Goal: Task Accomplishment & Management: Manage account settings

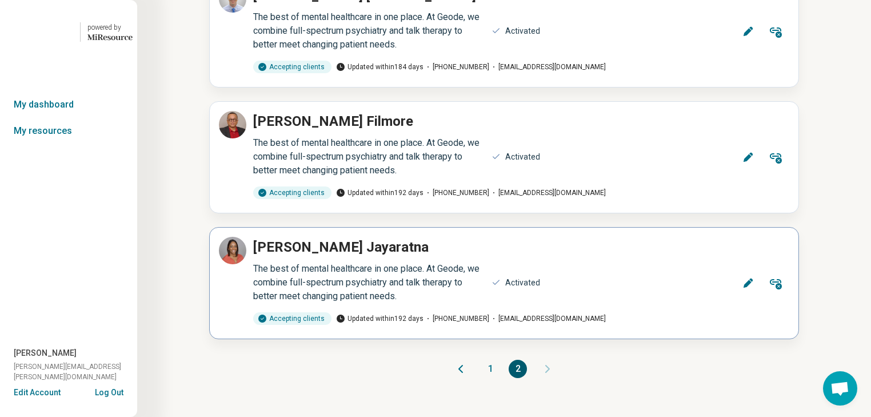
scroll to position [1185, 0]
click at [488, 360] on button "1" at bounding box center [490, 369] width 18 height 18
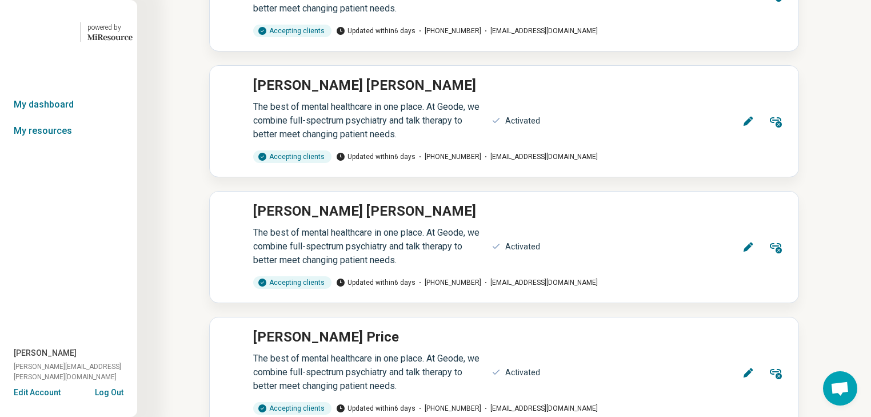
scroll to position [2674, 0]
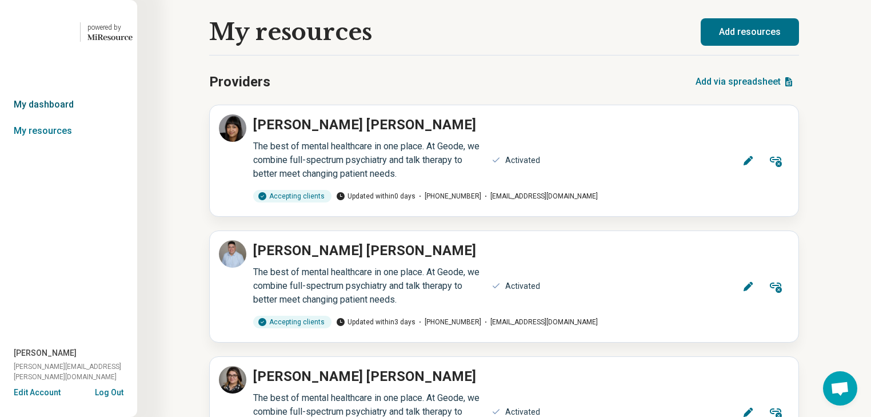
click at [42, 118] on link "My dashboard" at bounding box center [68, 104] width 137 height 26
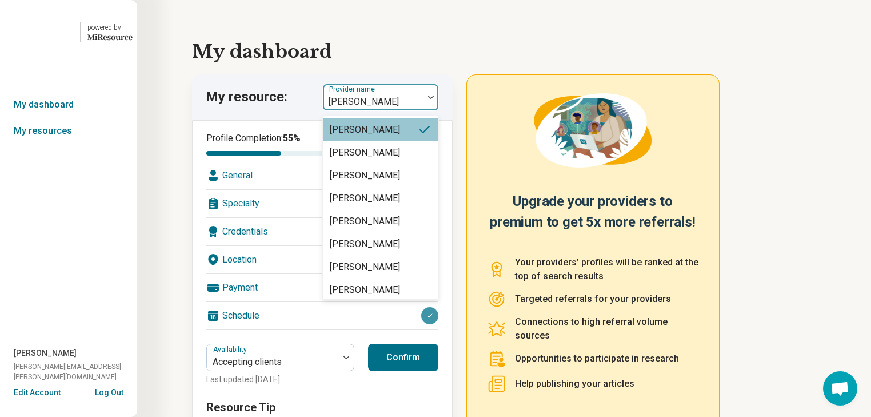
click at [434, 99] on img at bounding box center [431, 96] width 6 height 3
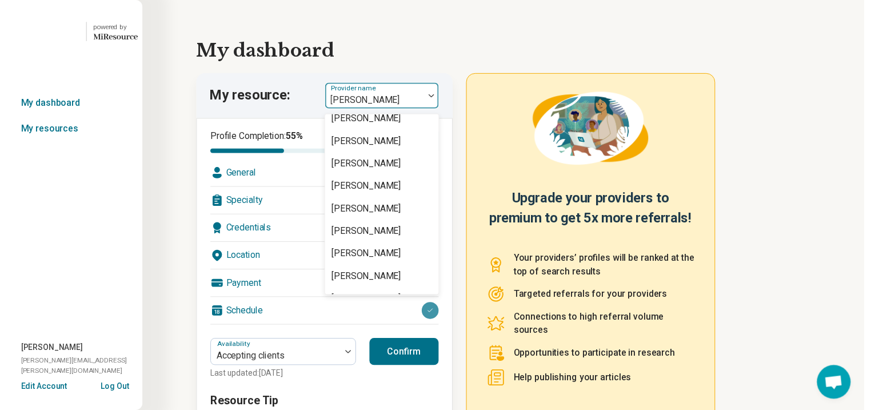
scroll to position [1784, 0]
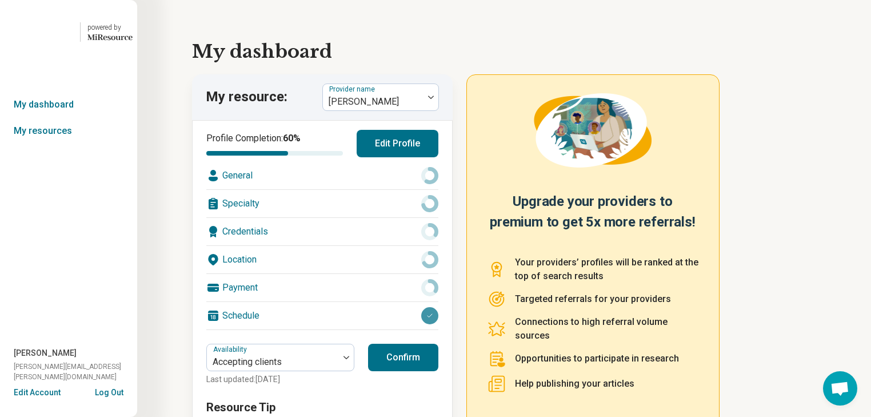
click at [364, 189] on div "General" at bounding box center [322, 175] width 232 height 27
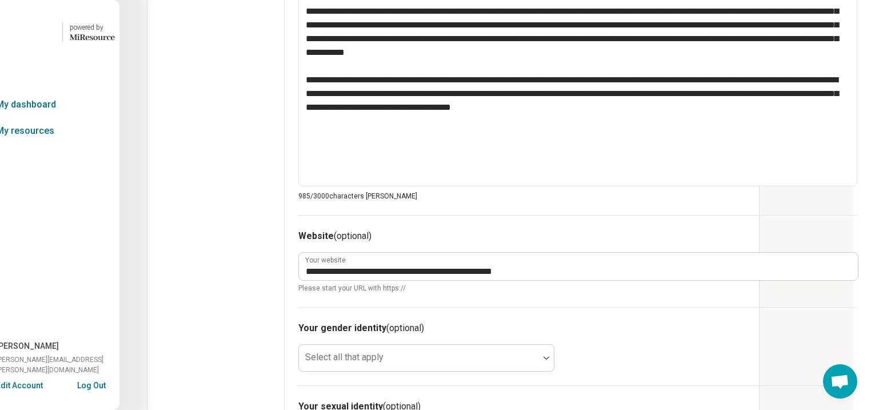
scroll to position [595, 146]
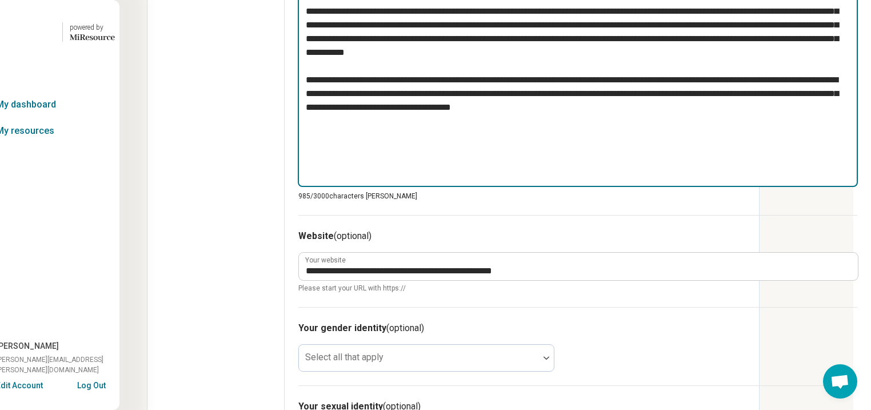
drag, startPoint x: 466, startPoint y: 299, endPoint x: 221, endPoint y: 124, distance: 301.2
click at [298, 124] on textarea "**********" at bounding box center [578, 86] width 560 height 202
type textarea "*"
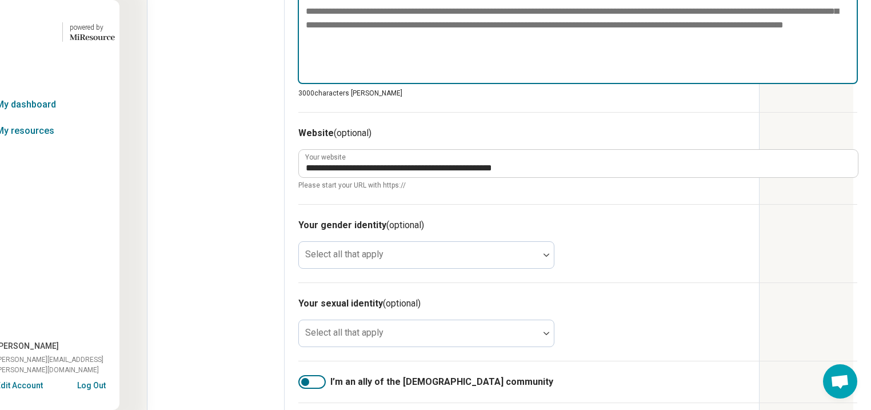
paste textarea "**********"
type textarea "*"
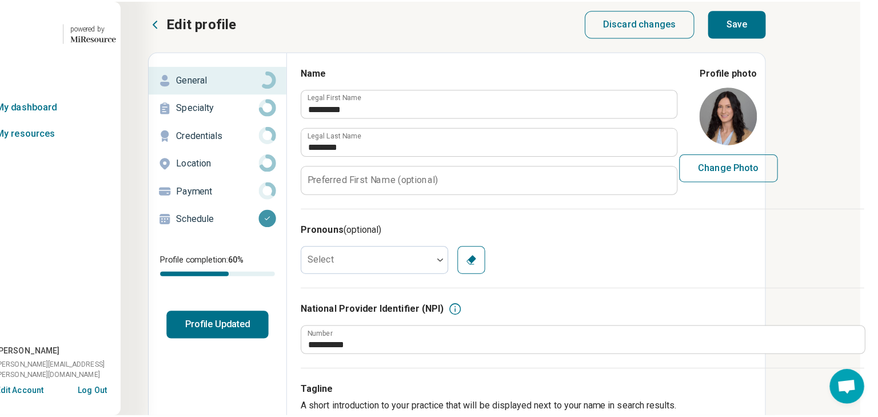
scroll to position [5, 146]
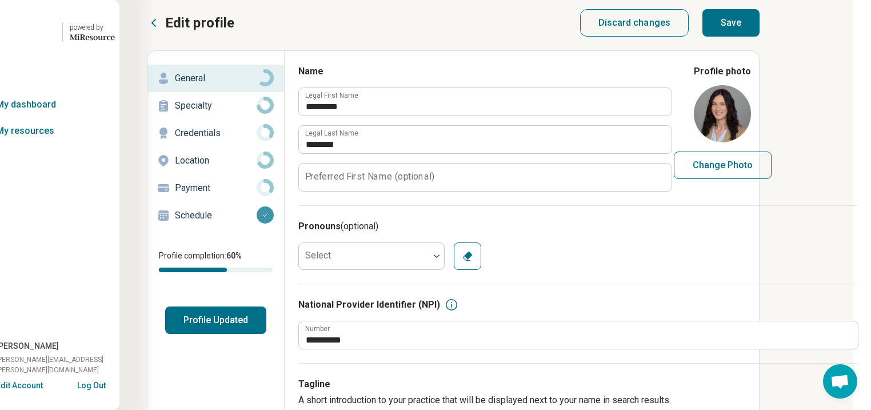
type textarea "**********"
click at [755, 32] on button "Save" at bounding box center [730, 22] width 57 height 27
click at [165, 334] on button "Profile Updated" at bounding box center [215, 319] width 101 height 27
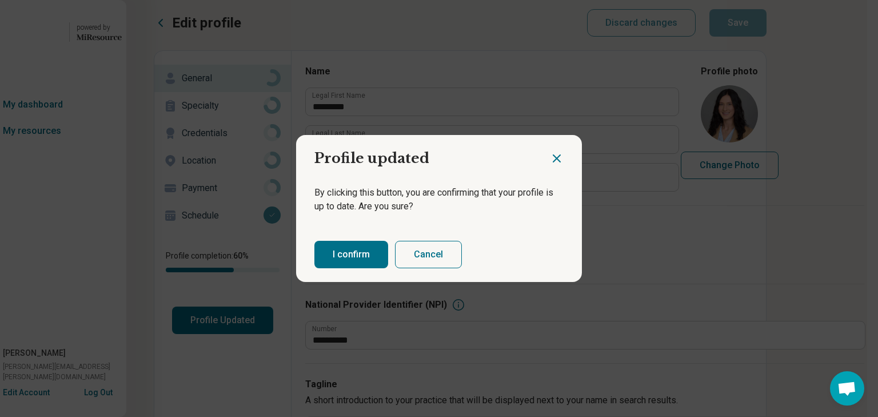
click at [352, 267] on button "I confirm" at bounding box center [351, 254] width 74 height 27
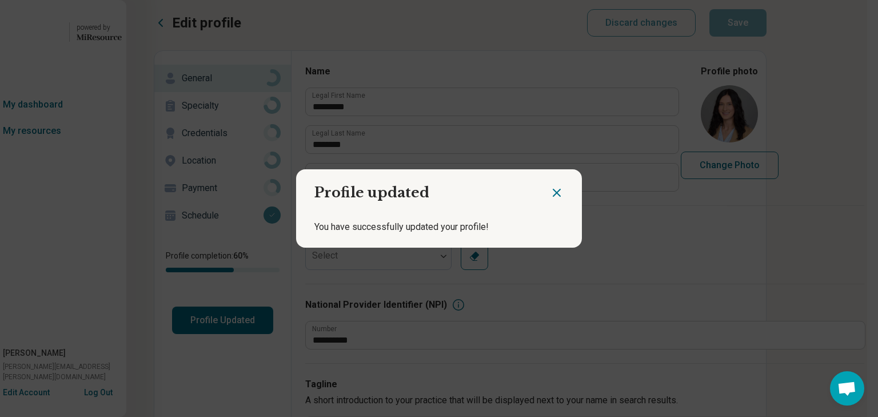
click at [550, 186] on icon "Close dialog" at bounding box center [557, 193] width 14 height 14
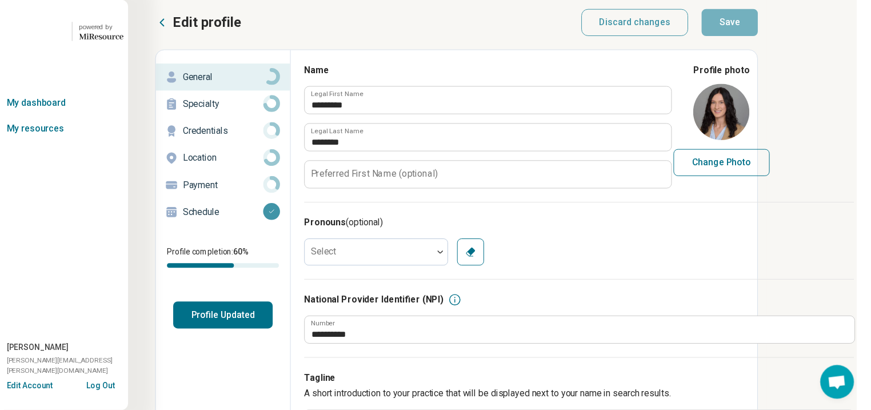
scroll to position [5, 140]
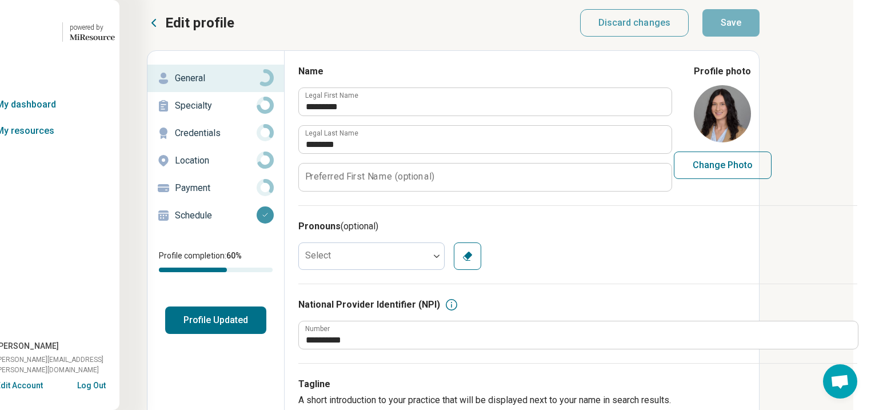
click at [175, 113] on p "Specialty" at bounding box center [216, 106] width 82 height 14
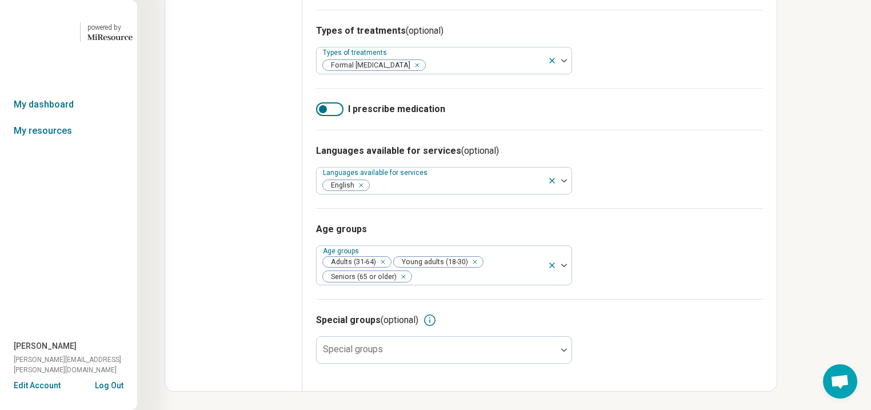
scroll to position [549, 140]
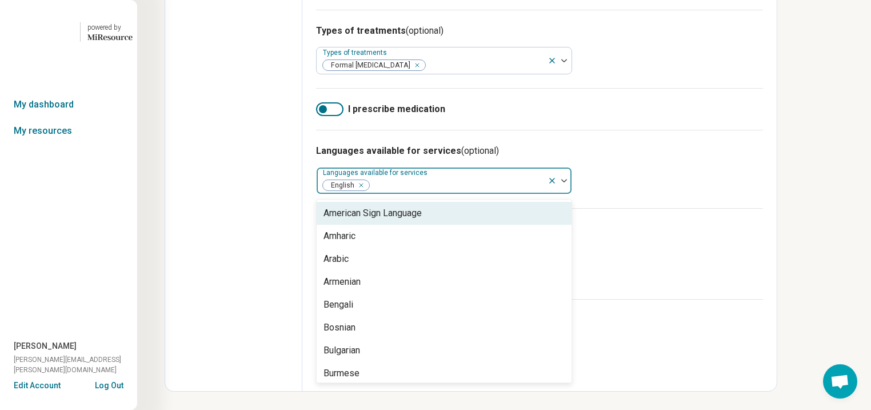
click at [557, 182] on div at bounding box center [564, 180] width 15 height 3
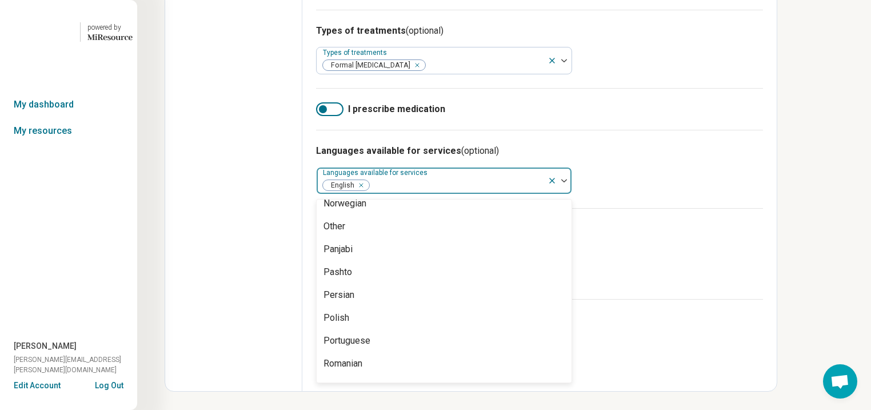
scroll to position [915, 0]
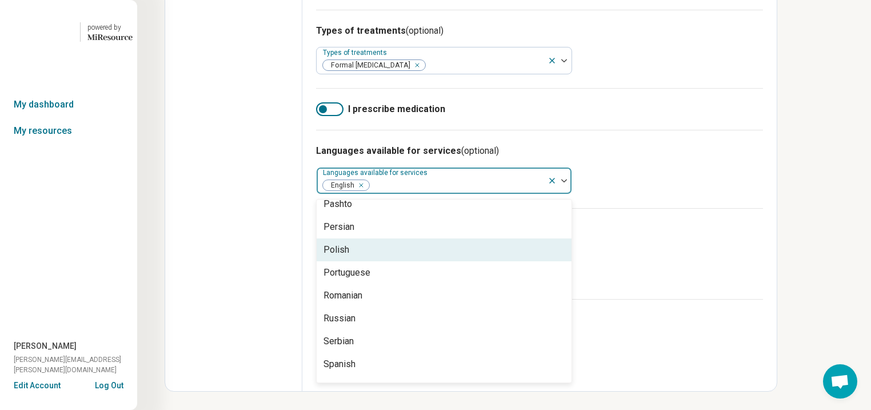
click at [489, 261] on div "Polish" at bounding box center [444, 249] width 255 height 23
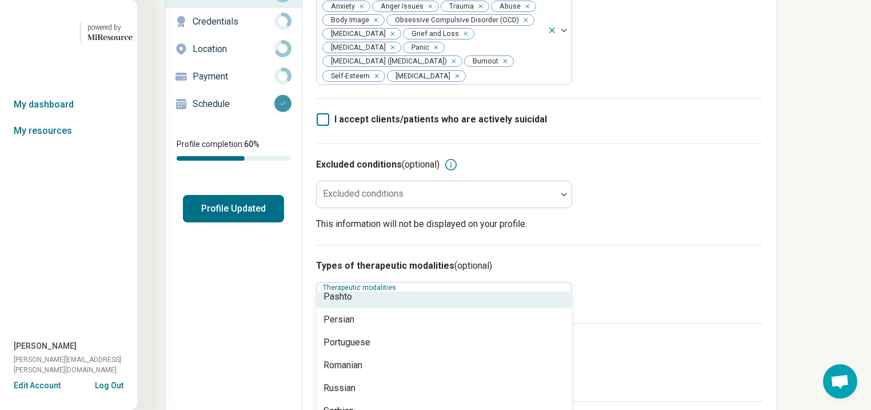
scroll to position [0, 0]
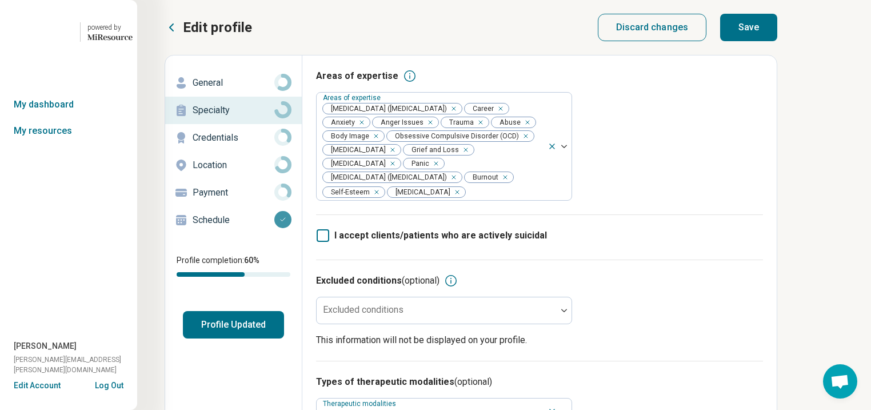
click at [778, 35] on button "Save" at bounding box center [748, 27] width 57 height 27
click at [275, 339] on button "Profile Updated" at bounding box center [233, 324] width 101 height 27
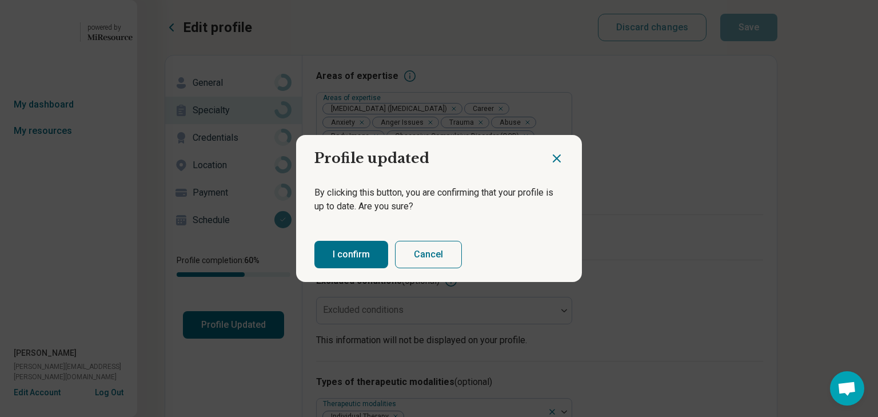
click at [361, 261] on button "I confirm" at bounding box center [351, 254] width 74 height 27
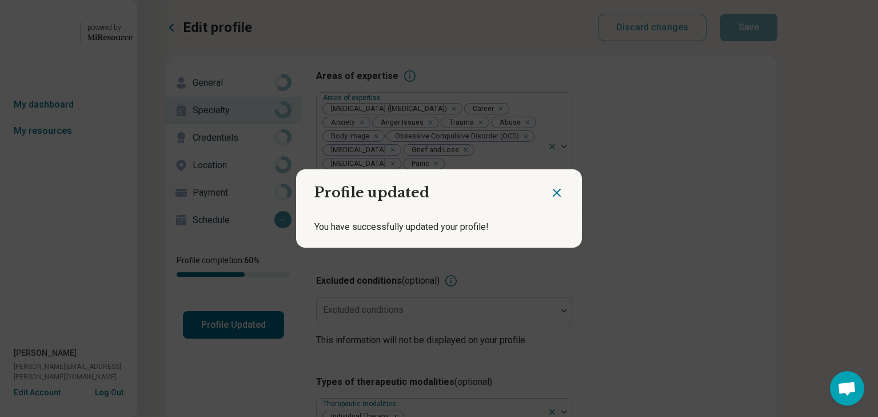
click at [550, 187] on icon "Close dialog" at bounding box center [557, 193] width 14 height 14
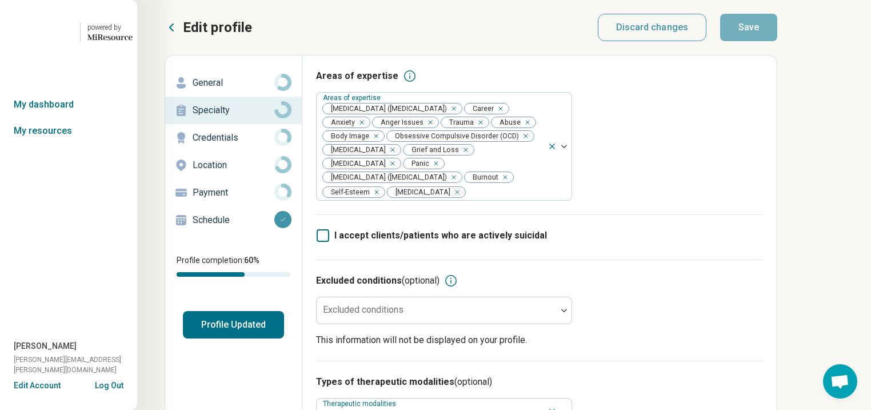
click at [219, 92] on div "General" at bounding box center [233, 83] width 118 height 18
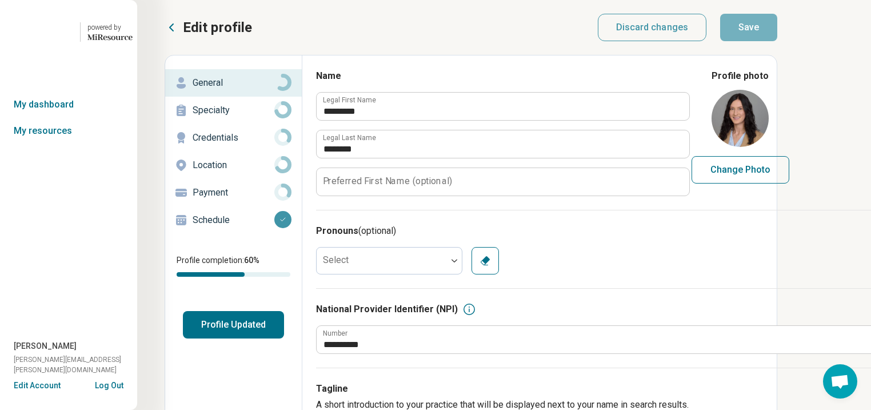
click at [225, 90] on p "General" at bounding box center [234, 83] width 82 height 14
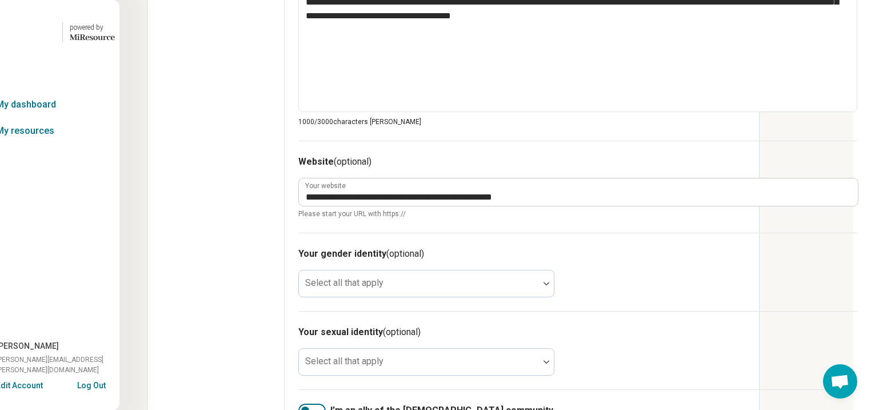
scroll to position [686, 112]
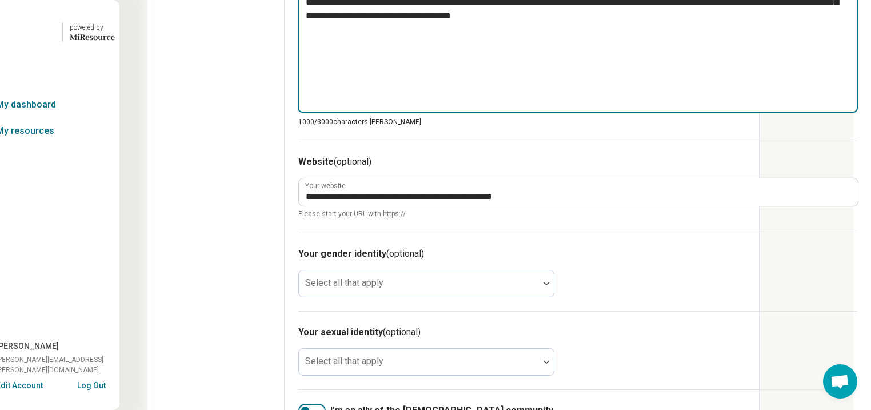
drag, startPoint x: 471, startPoint y: 224, endPoint x: 244, endPoint y: 37, distance: 294.2
type textarea "*"
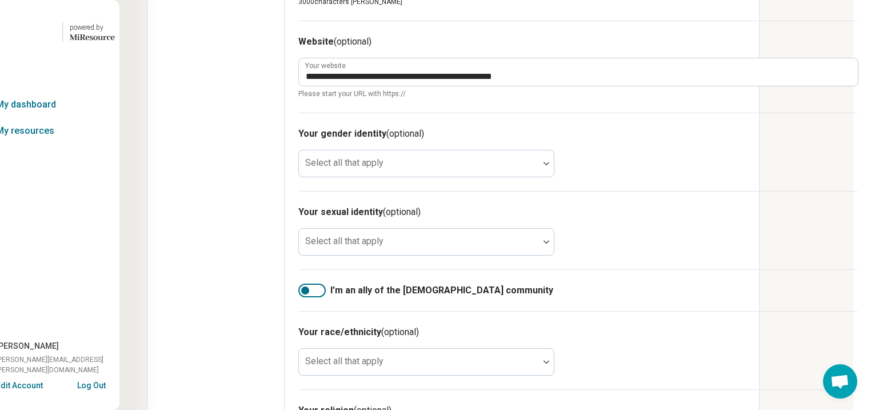
paste textarea "**********"
type textarea "*"
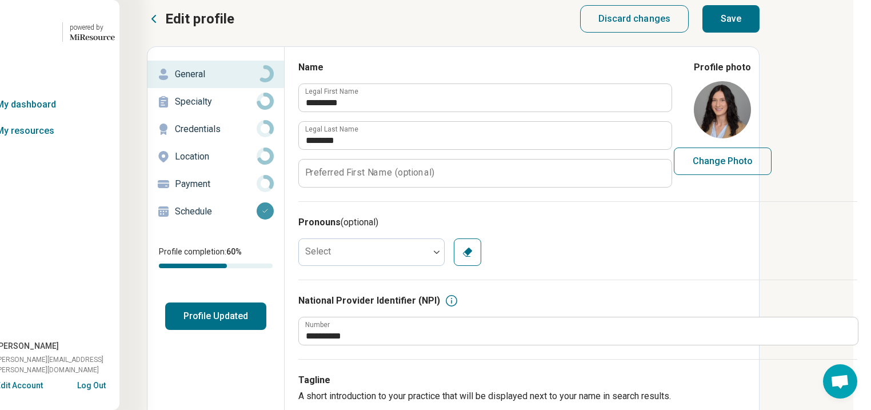
scroll to position [0, 112]
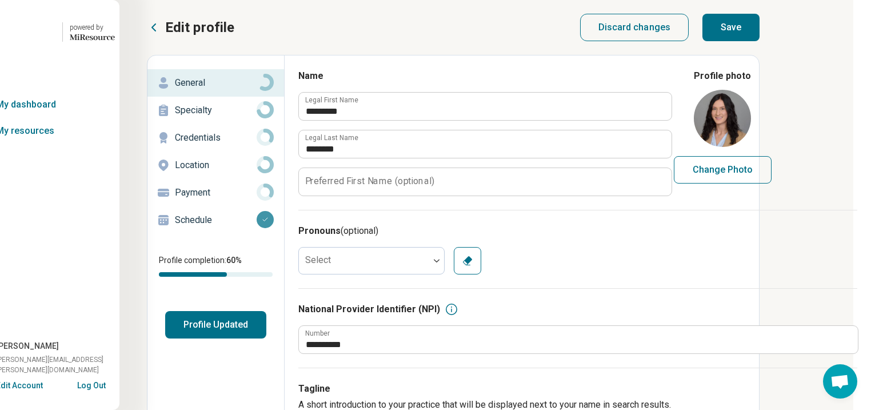
type textarea "**********"
click at [759, 37] on button "Save" at bounding box center [730, 27] width 57 height 27
type textarea "*"
click at [176, 339] on button "Profile Updated" at bounding box center [215, 324] width 101 height 27
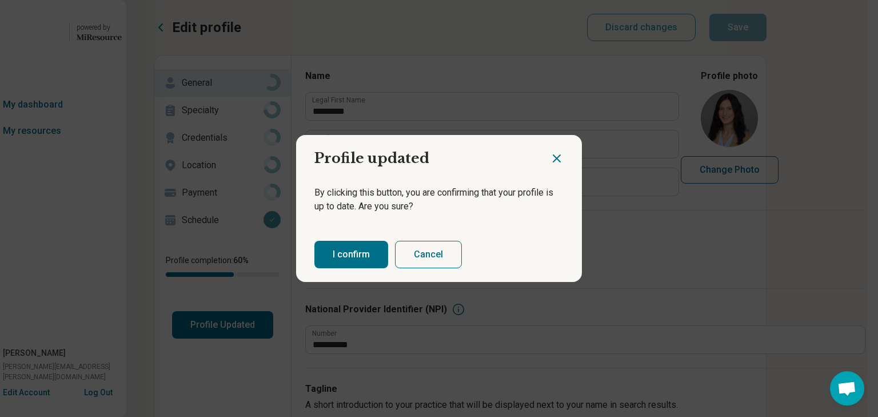
click at [347, 268] on button "I confirm" at bounding box center [351, 254] width 74 height 27
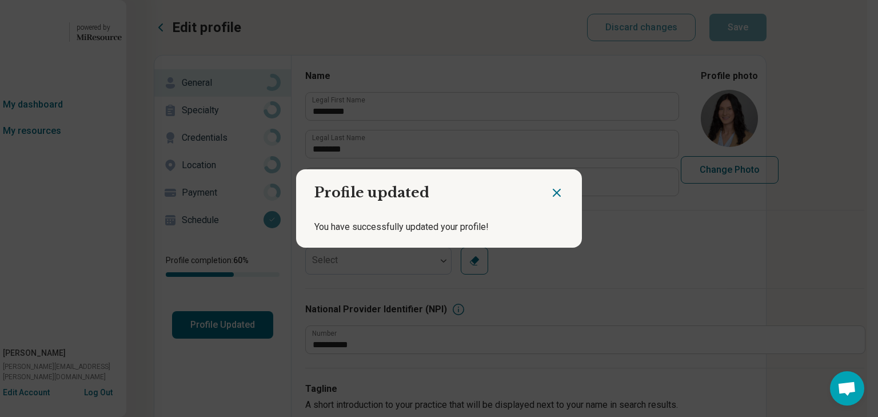
click at [553, 189] on icon "Close dialog" at bounding box center [556, 192] width 7 height 7
